Goal: Task Accomplishment & Management: Use online tool/utility

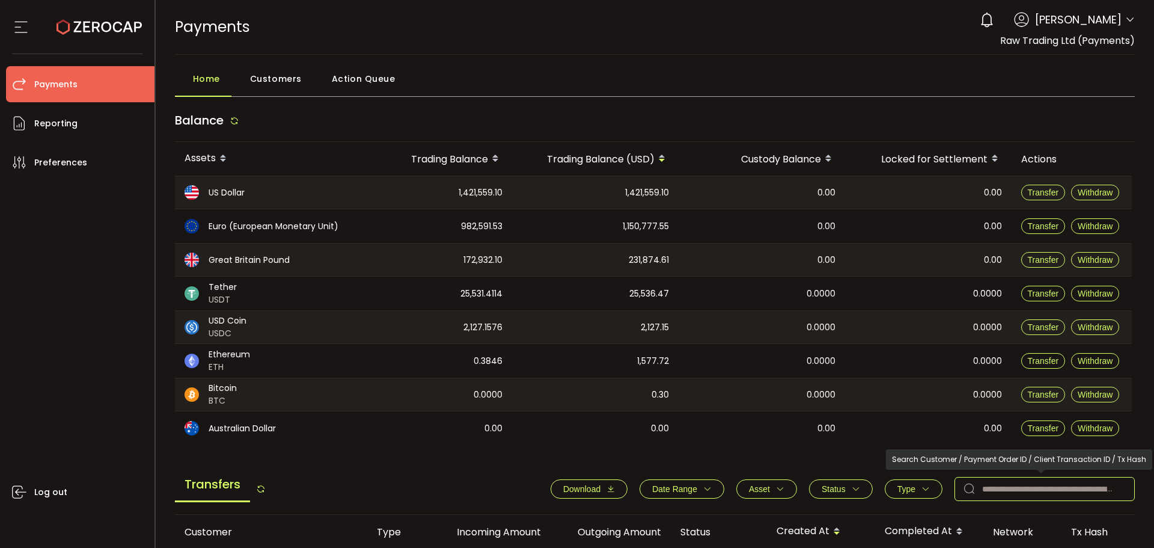
click at [988, 489] on input "text" at bounding box center [1045, 489] width 180 height 24
paste input "*******"
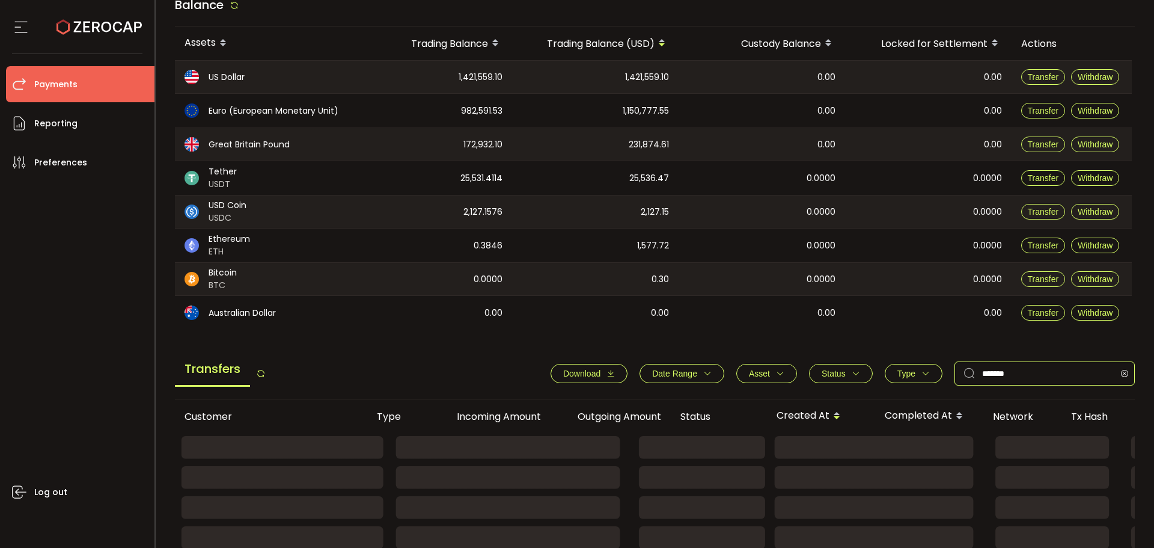
scroll to position [240, 0]
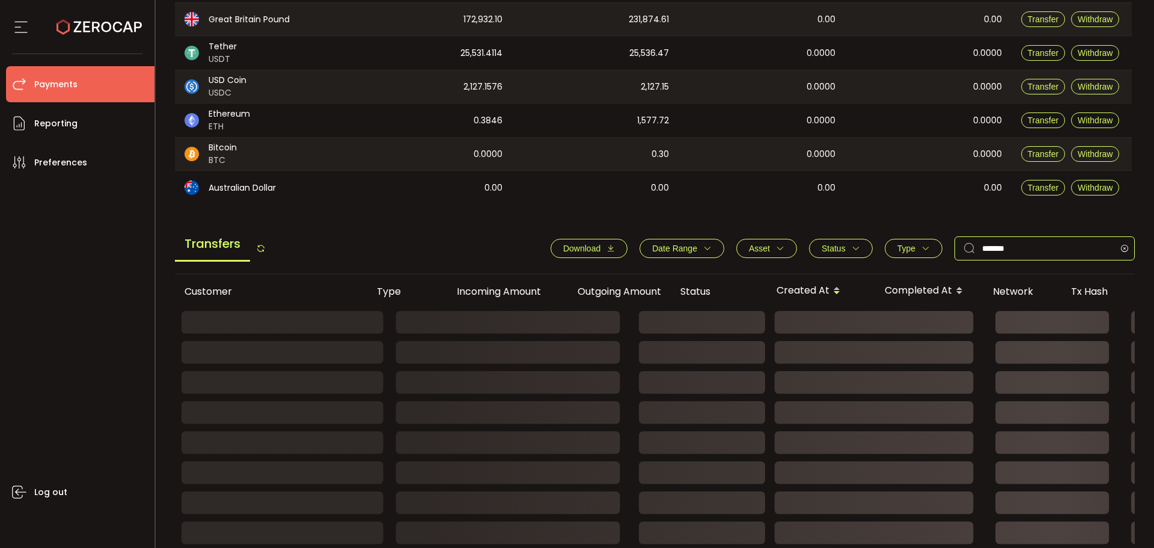
type input "*******"
